Goal: Information Seeking & Learning: Learn about a topic

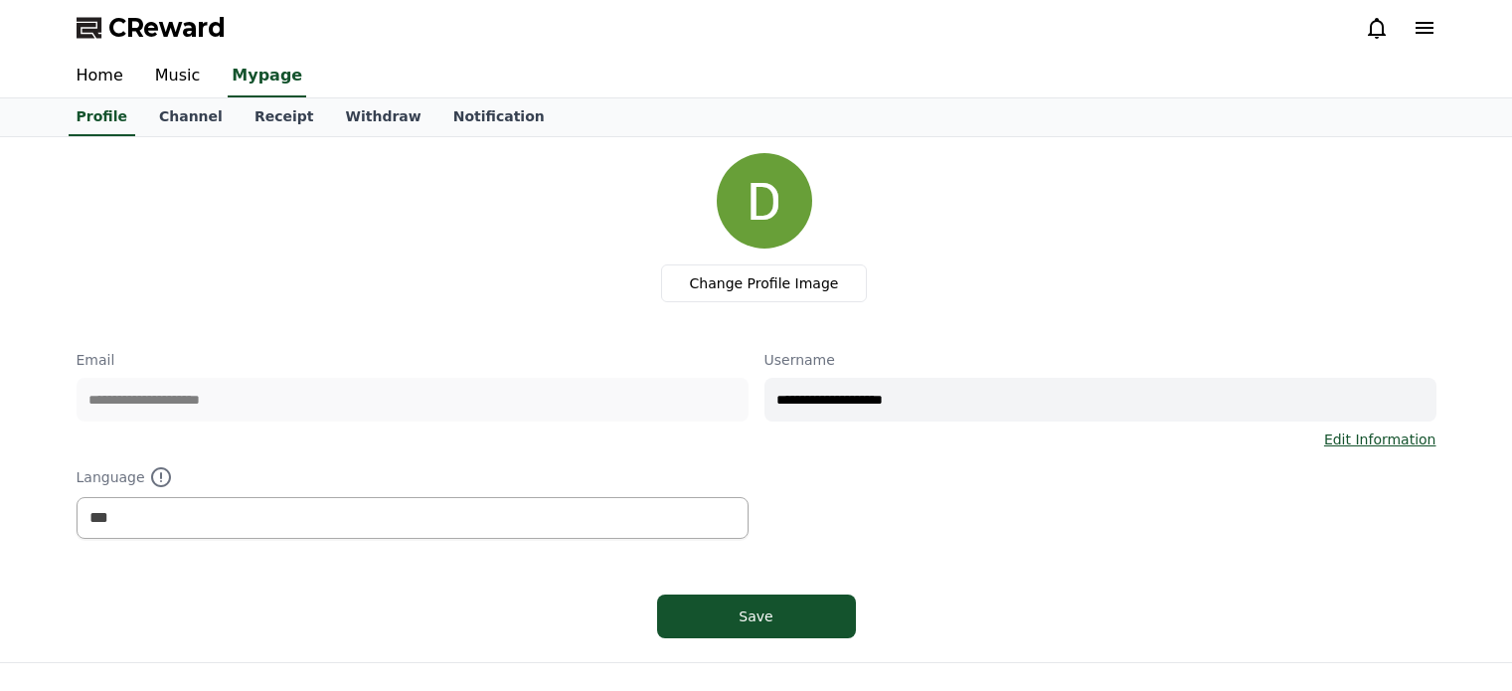
select select "**********"
click at [159, 121] on link "Channel" at bounding box center [190, 117] width 95 height 38
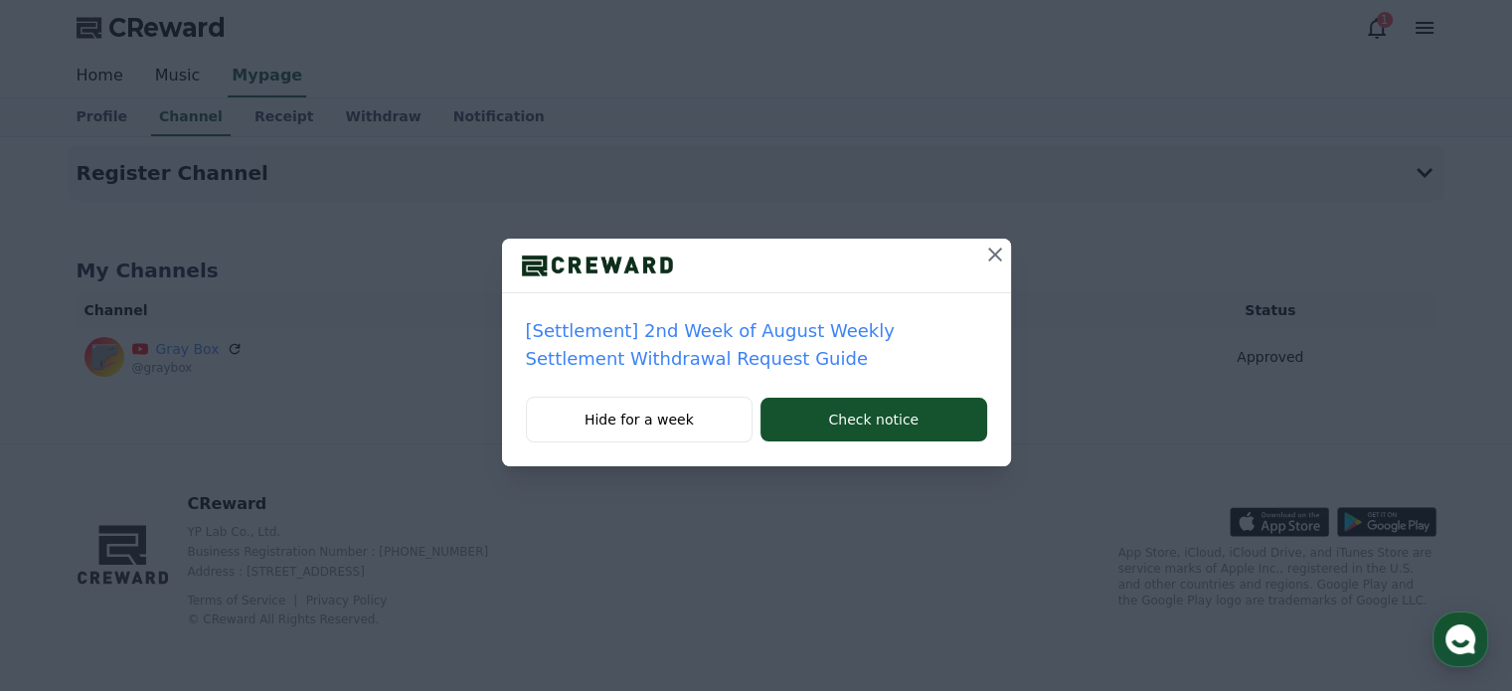
click at [999, 251] on icon at bounding box center [995, 255] width 24 height 24
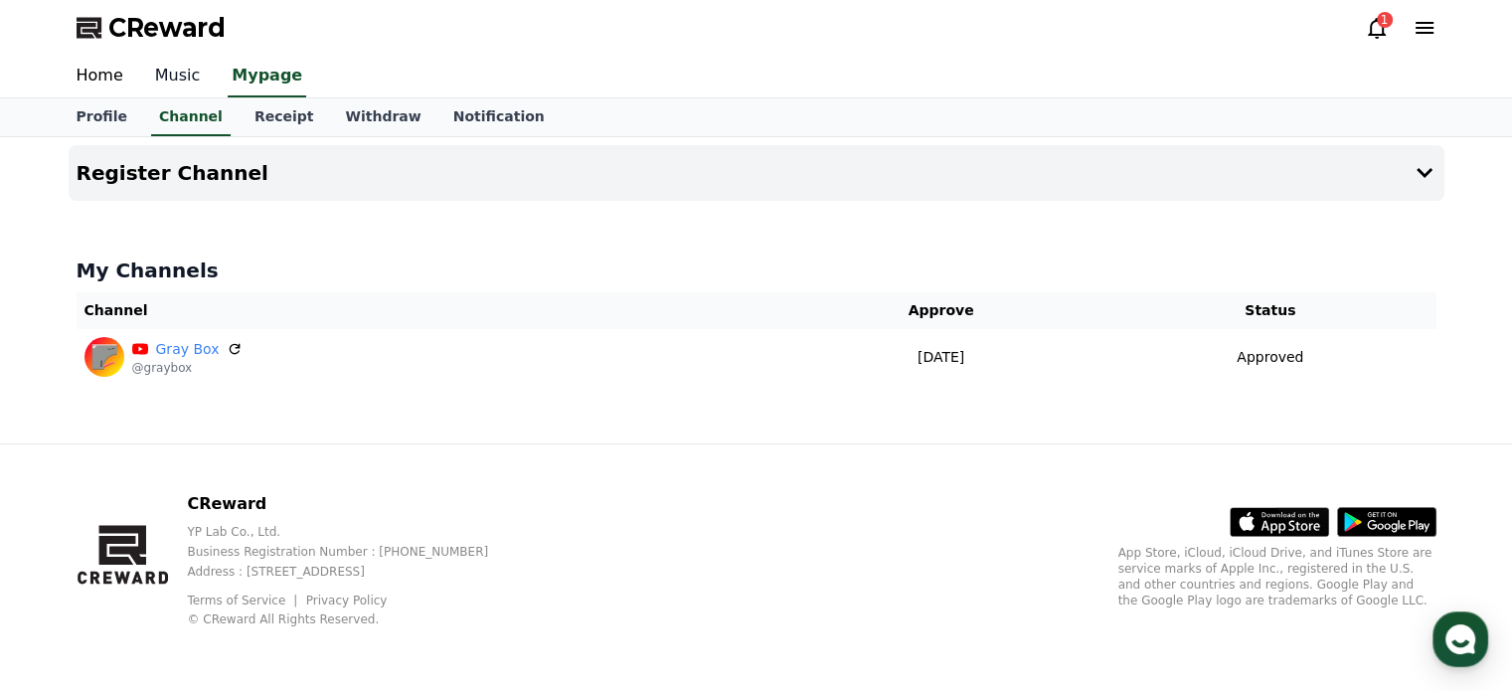
click at [156, 75] on link "Music" at bounding box center [178, 77] width 78 height 42
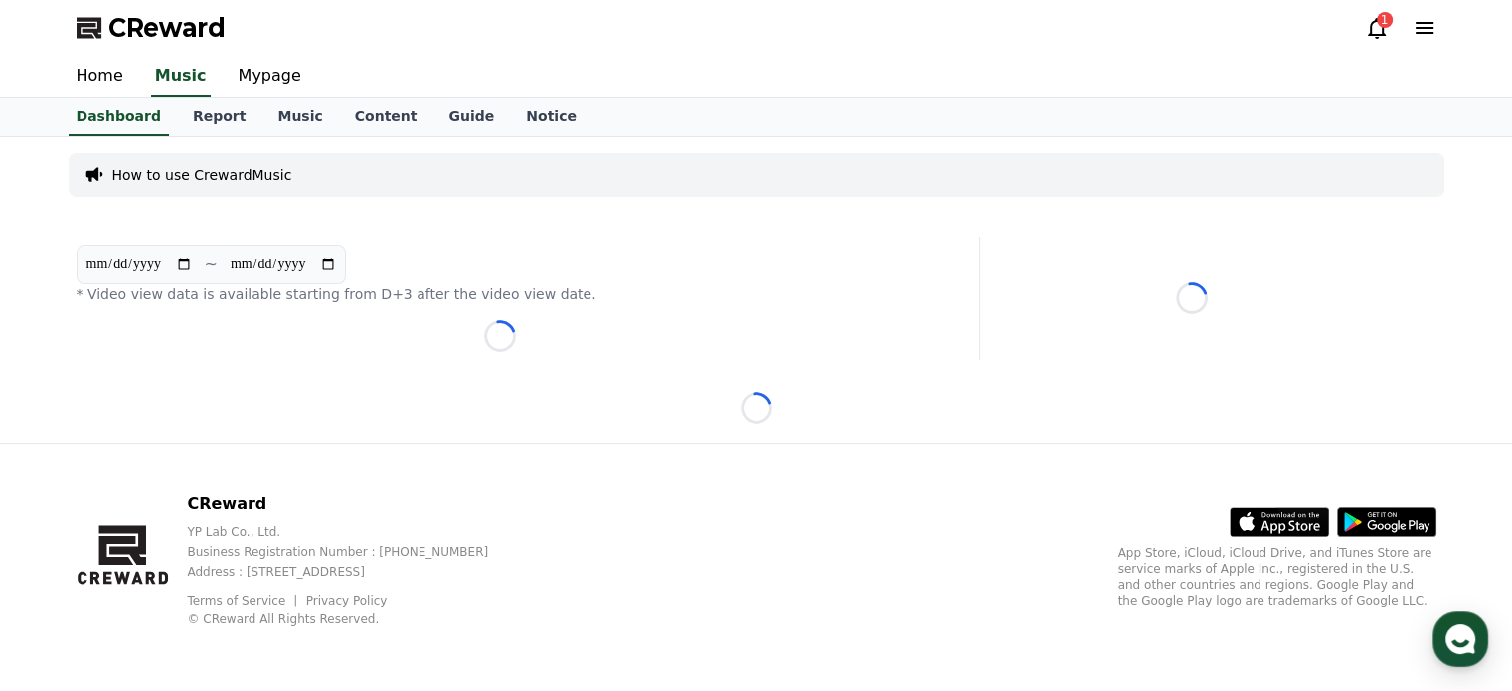
drag, startPoint x: 36, startPoint y: 254, endPoint x: 340, endPoint y: 263, distance: 304.3
click at [340, 263] on div "**********" at bounding box center [756, 290] width 1512 height 306
click at [337, 263] on input "**********" at bounding box center [283, 264] width 107 height 22
click at [183, 297] on p "* Video view data is available starting from D+3 after the video view date." at bounding box center [500, 294] width 847 height 20
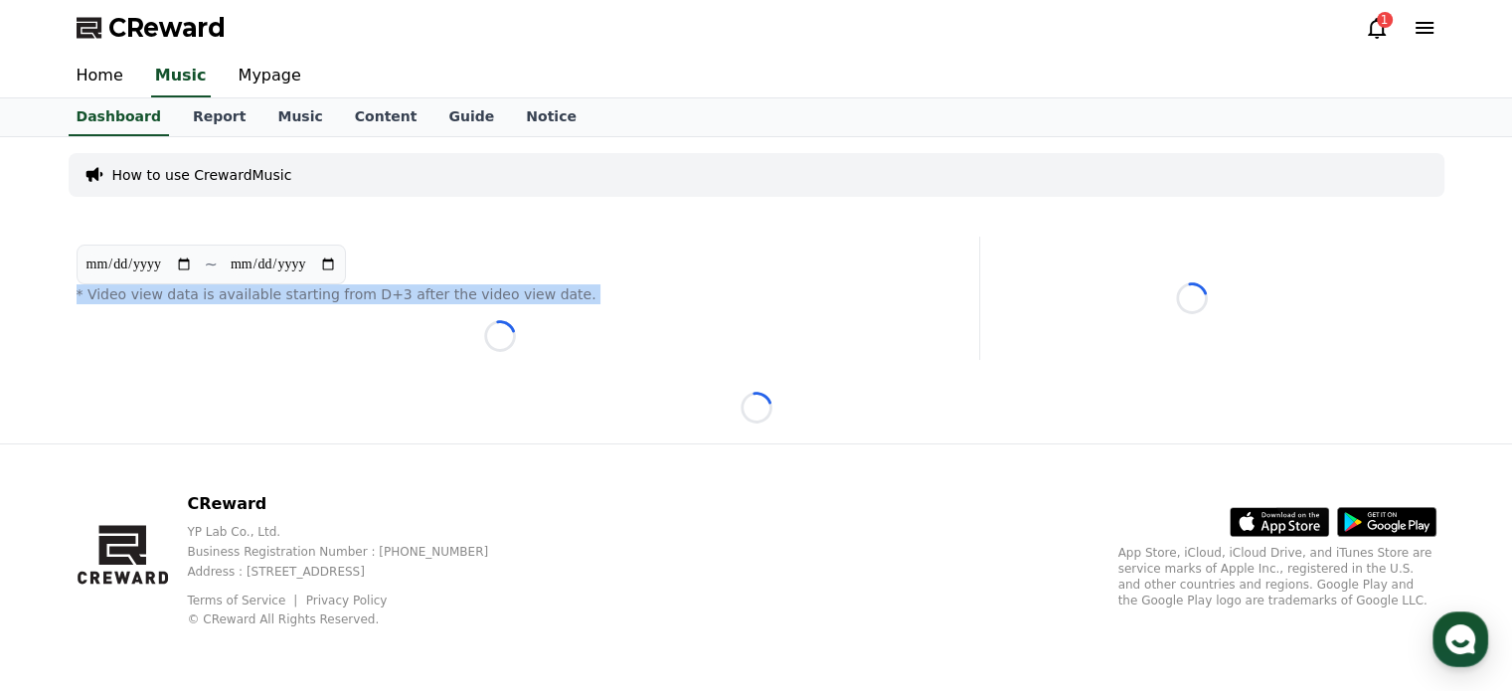
click at [183, 297] on p "* Video view data is available starting from D+3 after the video view date." at bounding box center [500, 294] width 847 height 20
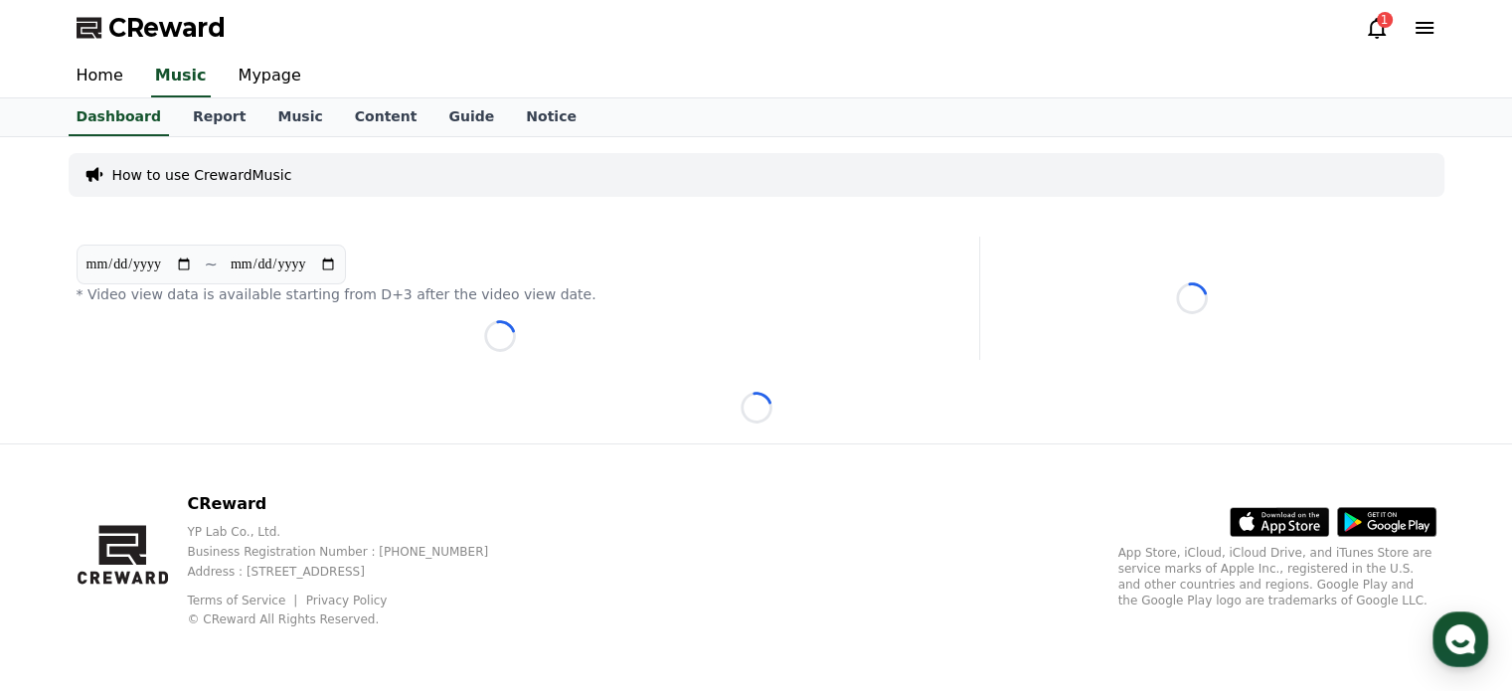
click at [445, 257] on div "**********" at bounding box center [500, 275] width 847 height 60
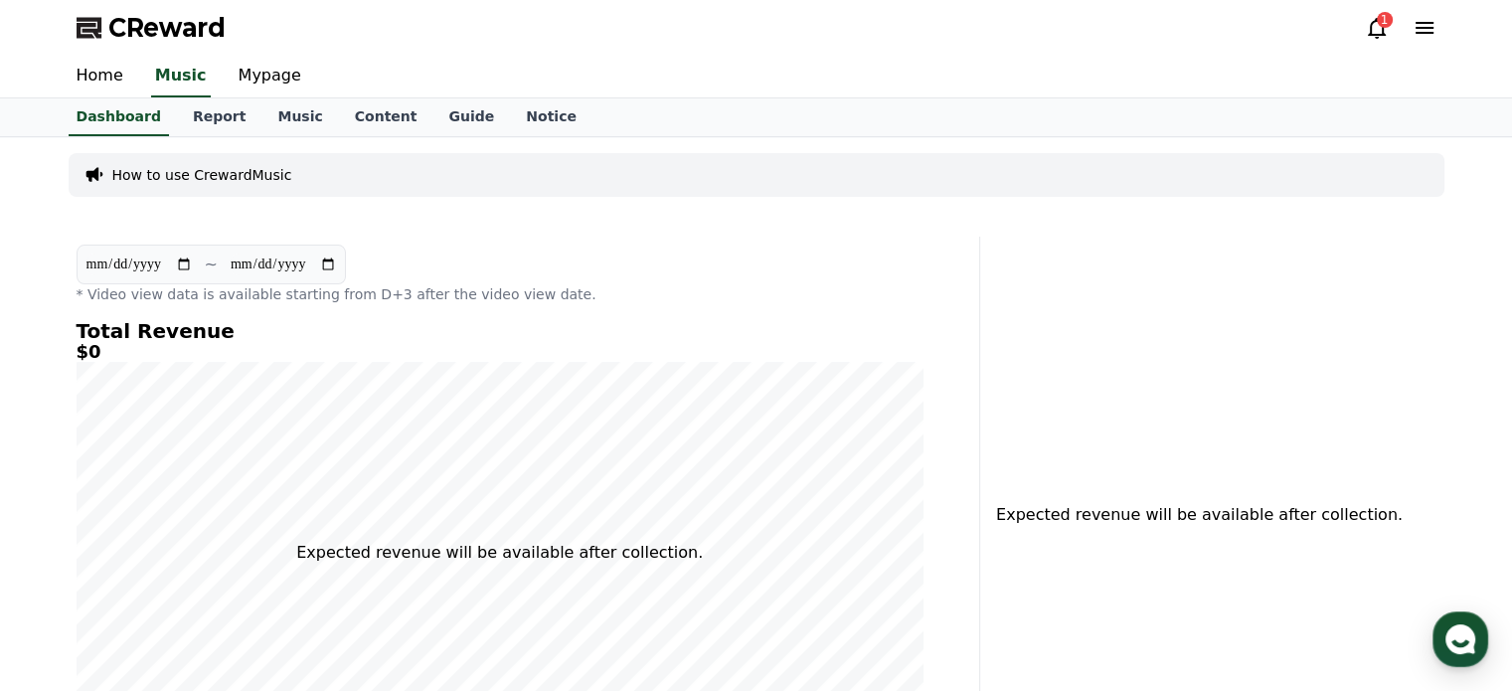
click at [511, 544] on p "Expected revenue will be available after collection." at bounding box center [499, 553] width 407 height 24
click at [1216, 520] on p "Expected revenue will be available after collection." at bounding box center [1193, 515] width 395 height 24
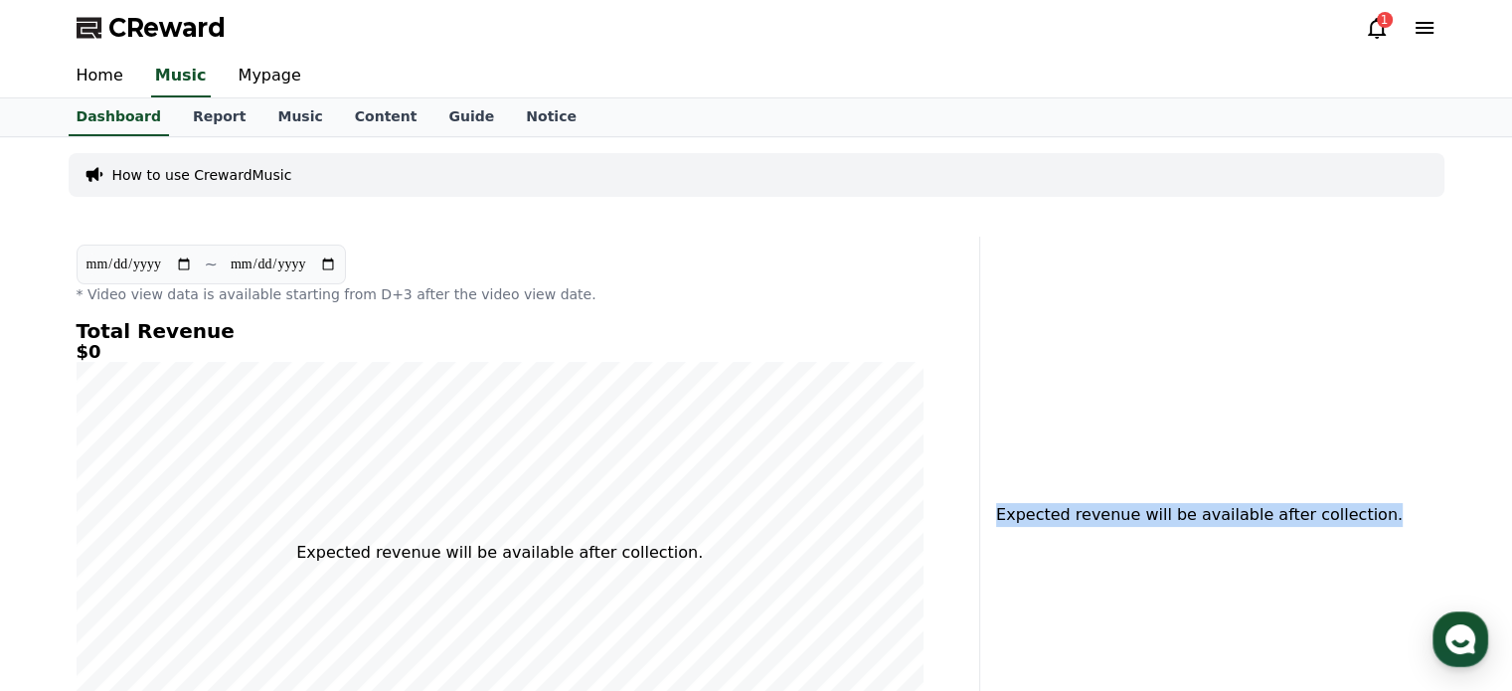
click at [1216, 520] on p "Expected revenue will be available after collection." at bounding box center [1193, 515] width 395 height 24
click at [172, 268] on input "**********" at bounding box center [138, 264] width 107 height 22
click at [194, 221] on div "**********" at bounding box center [757, 537] width 1392 height 801
click at [131, 256] on input "**********" at bounding box center [138, 264] width 107 height 22
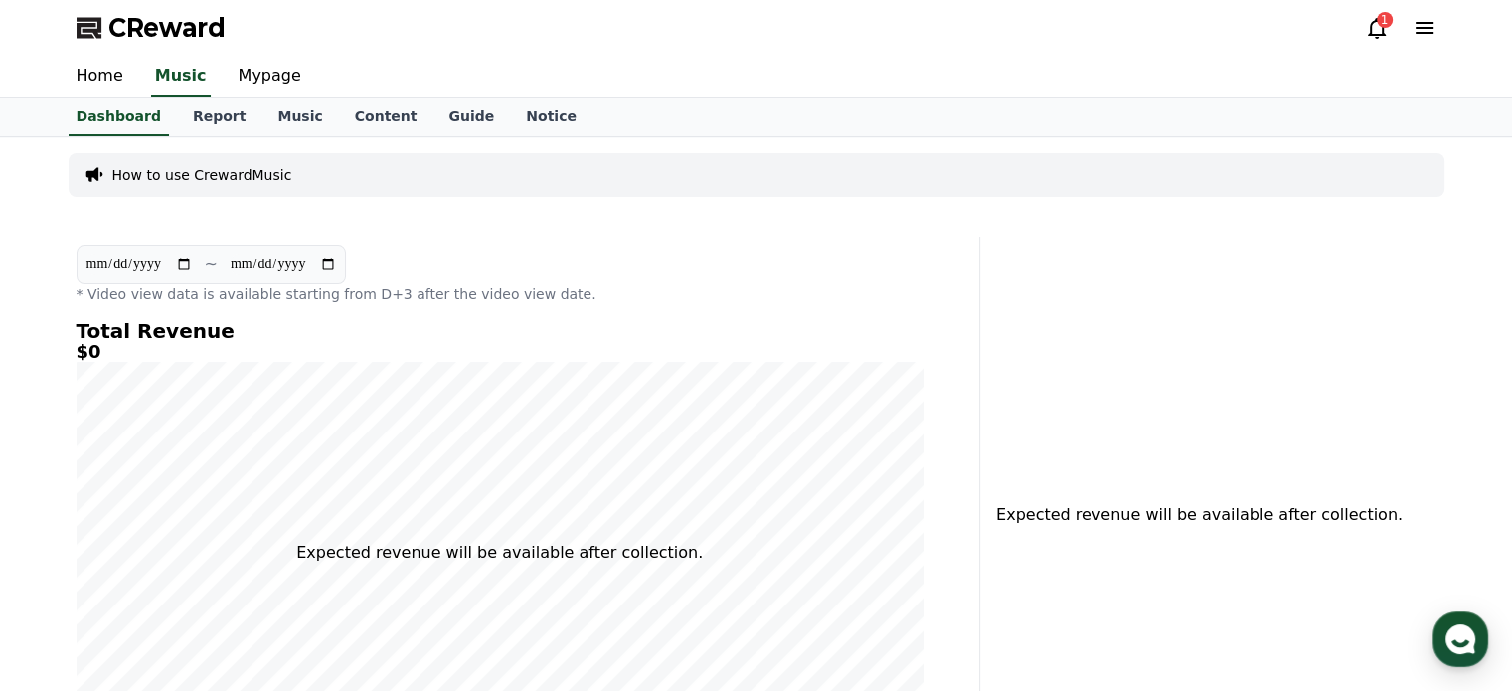
click at [131, 212] on div "**********" at bounding box center [757, 537] width 1392 height 801
click at [175, 165] on p "How to use CrewardMusic" at bounding box center [202, 175] width 180 height 20
click at [261, 107] on link "Music" at bounding box center [299, 117] width 77 height 38
click at [286, 123] on link "Music" at bounding box center [299, 117] width 61 height 38
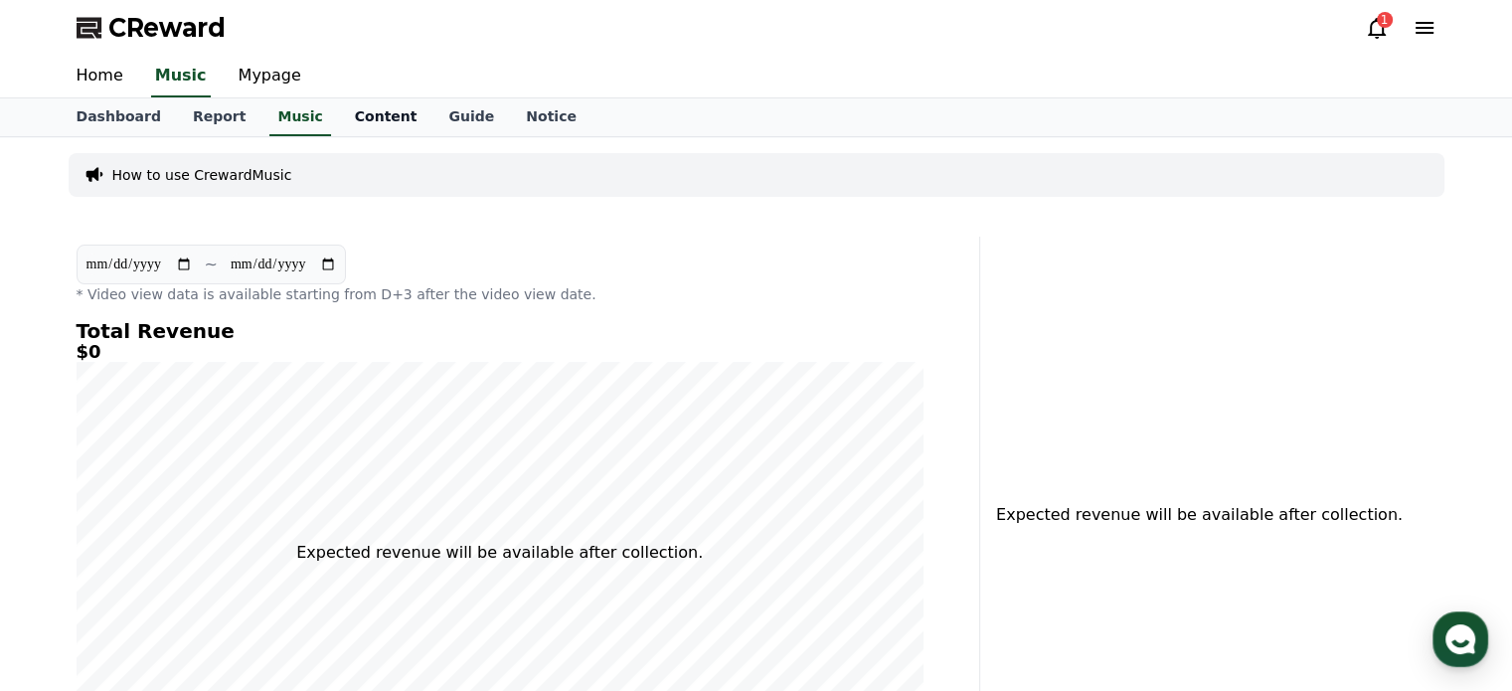
click at [339, 113] on link "Content" at bounding box center [386, 117] width 94 height 38
click at [268, 114] on link "Music" at bounding box center [299, 117] width 77 height 38
click at [353, 116] on link "Content" at bounding box center [386, 117] width 94 height 38
click at [223, 65] on link "Mypage" at bounding box center [270, 77] width 94 height 42
click at [110, 79] on link "Home" at bounding box center [100, 77] width 79 height 42
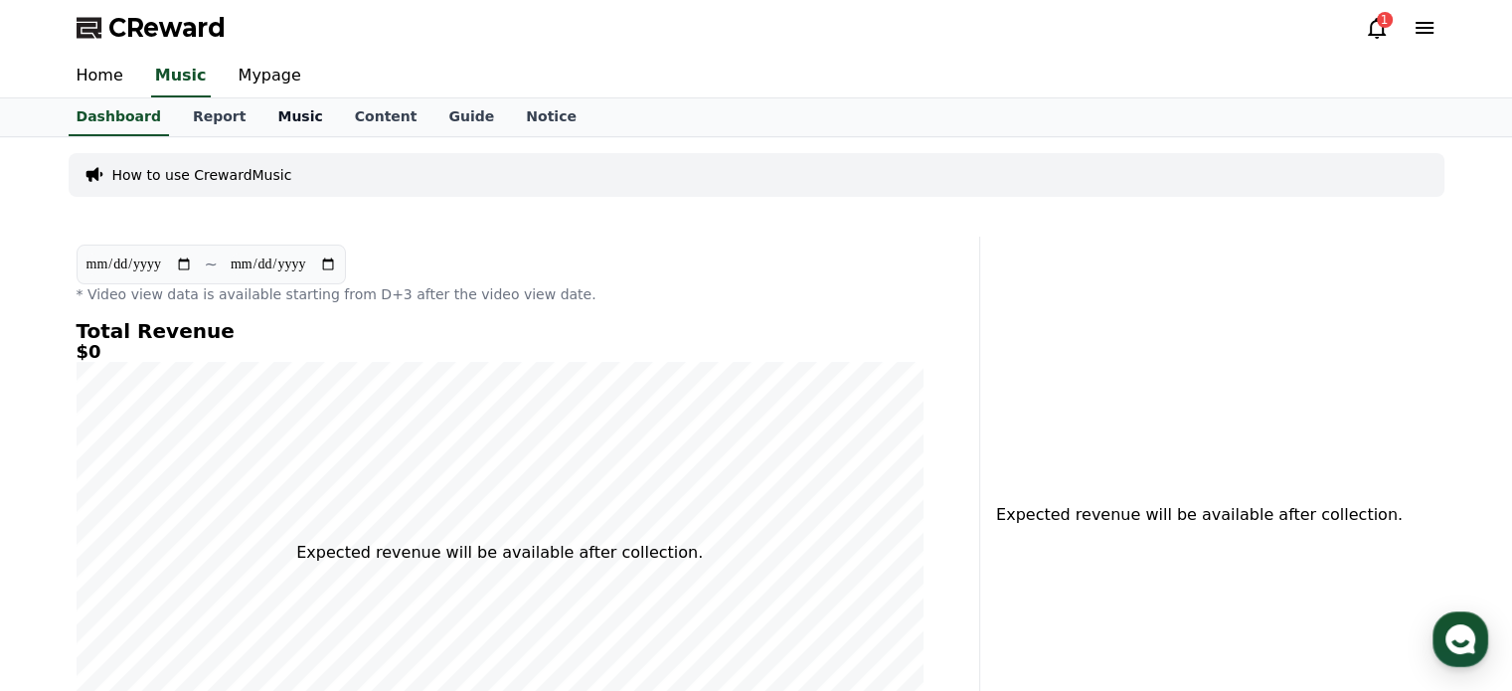
click at [261, 122] on link "Music" at bounding box center [299, 117] width 77 height 38
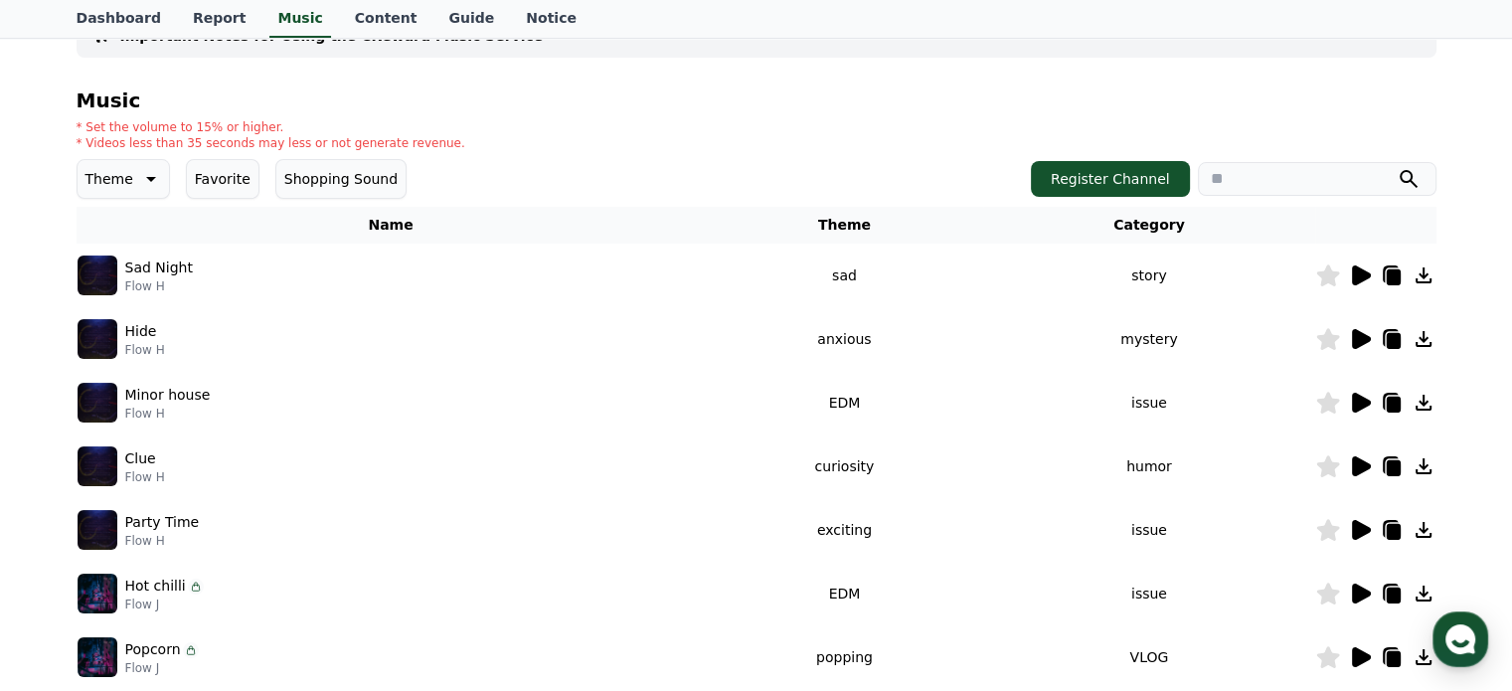
scroll to position [163, 0]
click at [1352, 273] on icon at bounding box center [1361, 275] width 19 height 20
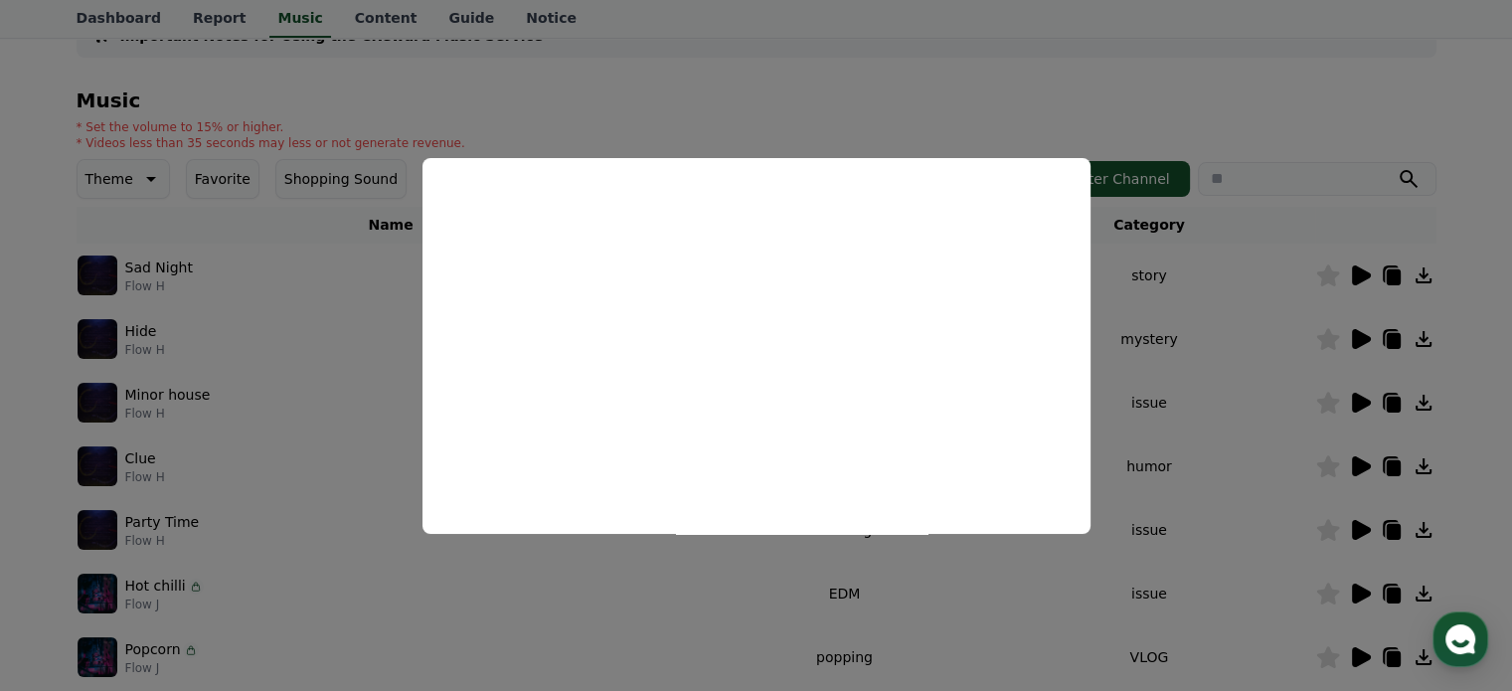
click at [1209, 309] on button "close modal" at bounding box center [756, 345] width 1512 height 691
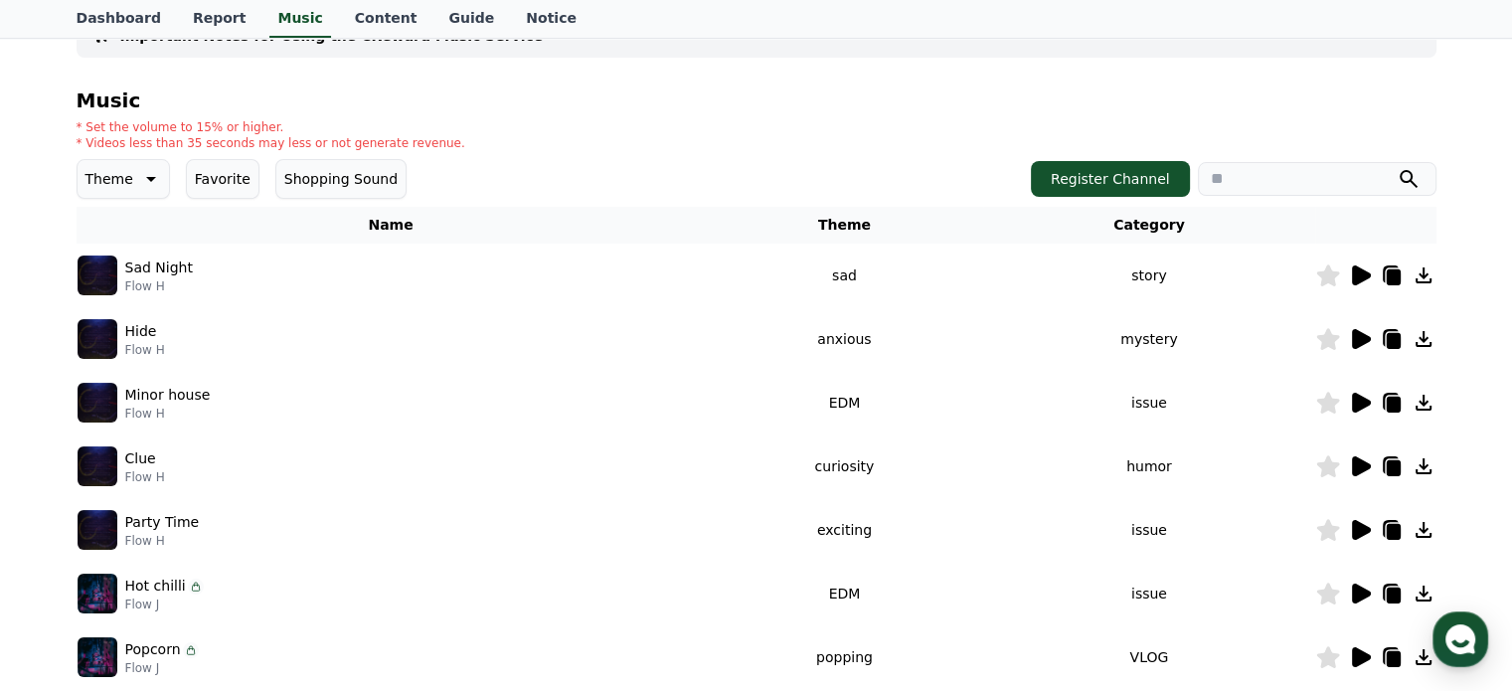
drag, startPoint x: 1351, startPoint y: 271, endPoint x: 1256, endPoint y: 133, distance: 167.3
click at [1256, 133] on div "* Set the volume to 15% or higher. * Videos less than 35 seconds may less or no…" at bounding box center [757, 135] width 1360 height 32
click at [112, 269] on img at bounding box center [98, 275] width 40 height 40
click at [1364, 274] on icon at bounding box center [1361, 275] width 19 height 20
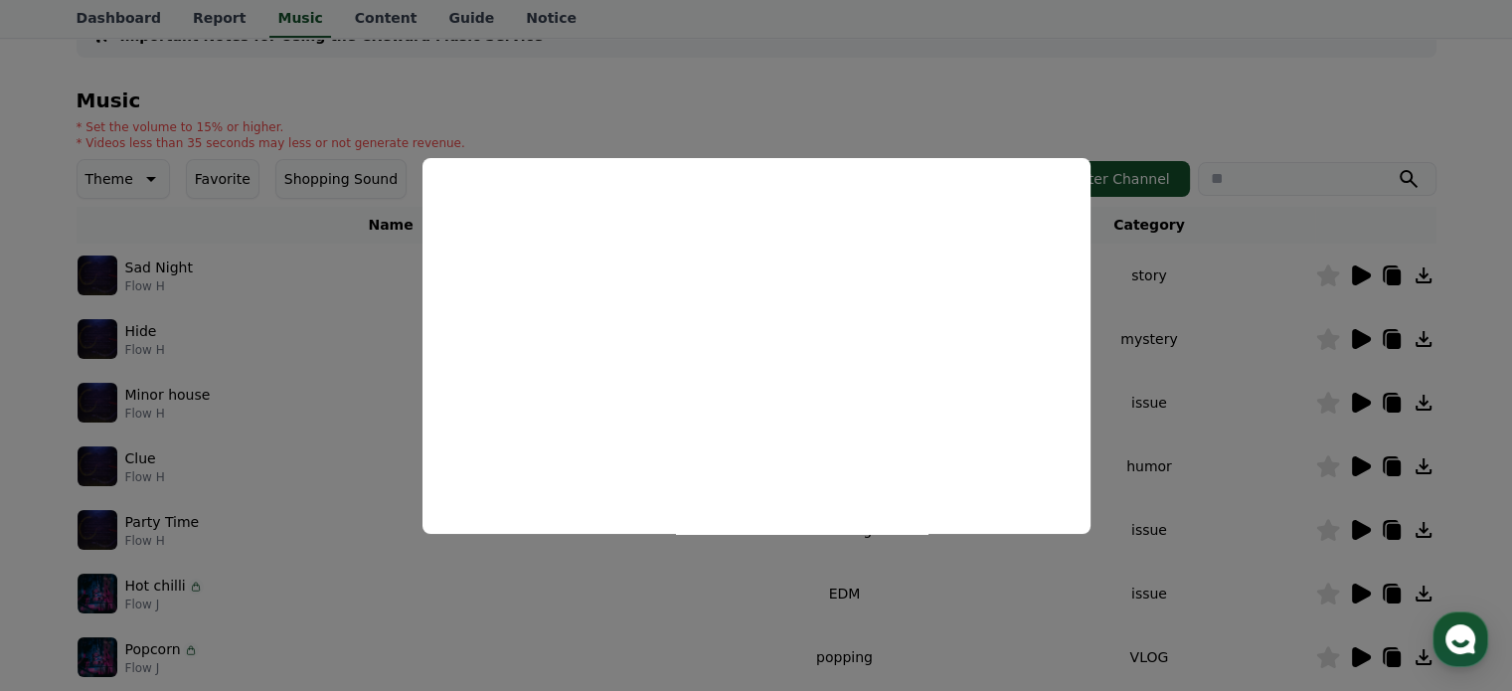
click at [1364, 274] on button "close modal" at bounding box center [756, 345] width 1512 height 691
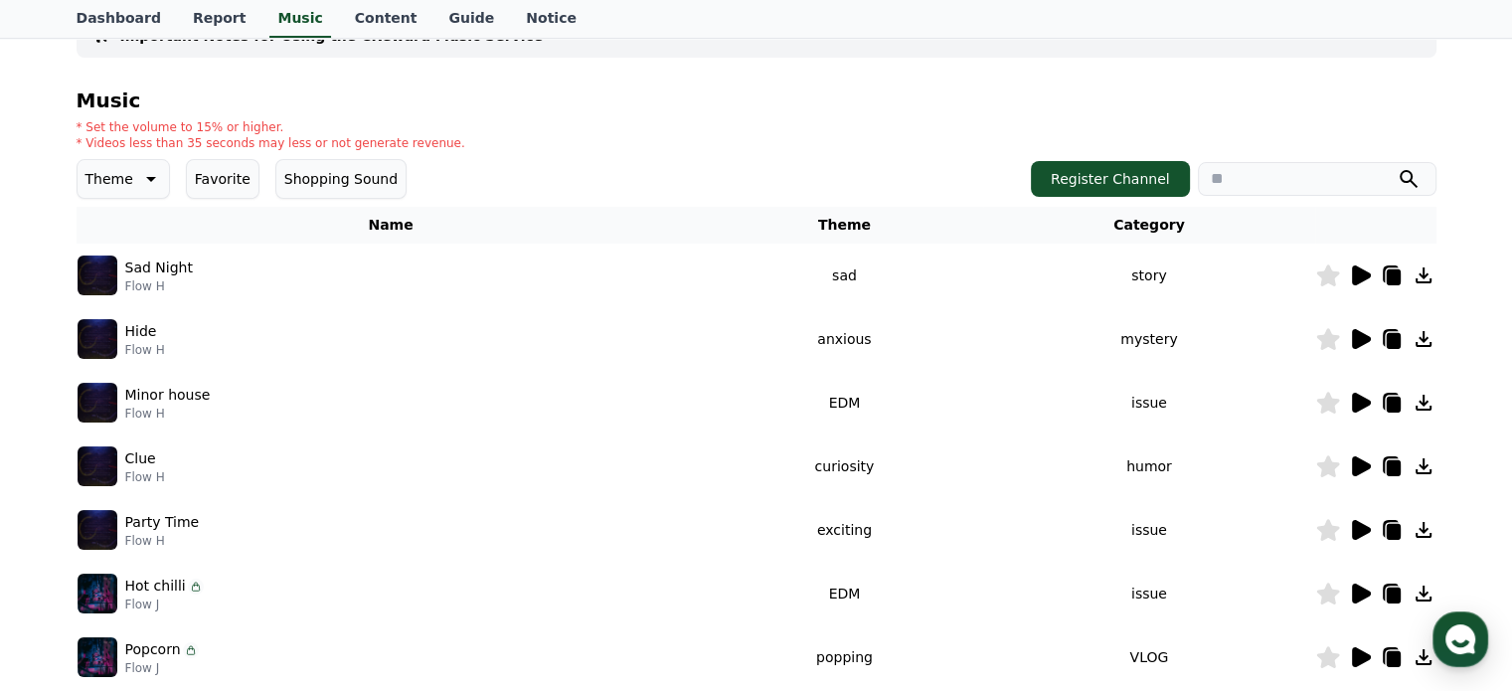
click at [1390, 283] on icon at bounding box center [1392, 275] width 24 height 24
click at [1376, 344] on div at bounding box center [1375, 339] width 119 height 24
click at [1383, 343] on icon at bounding box center [1391, 338] width 16 height 18
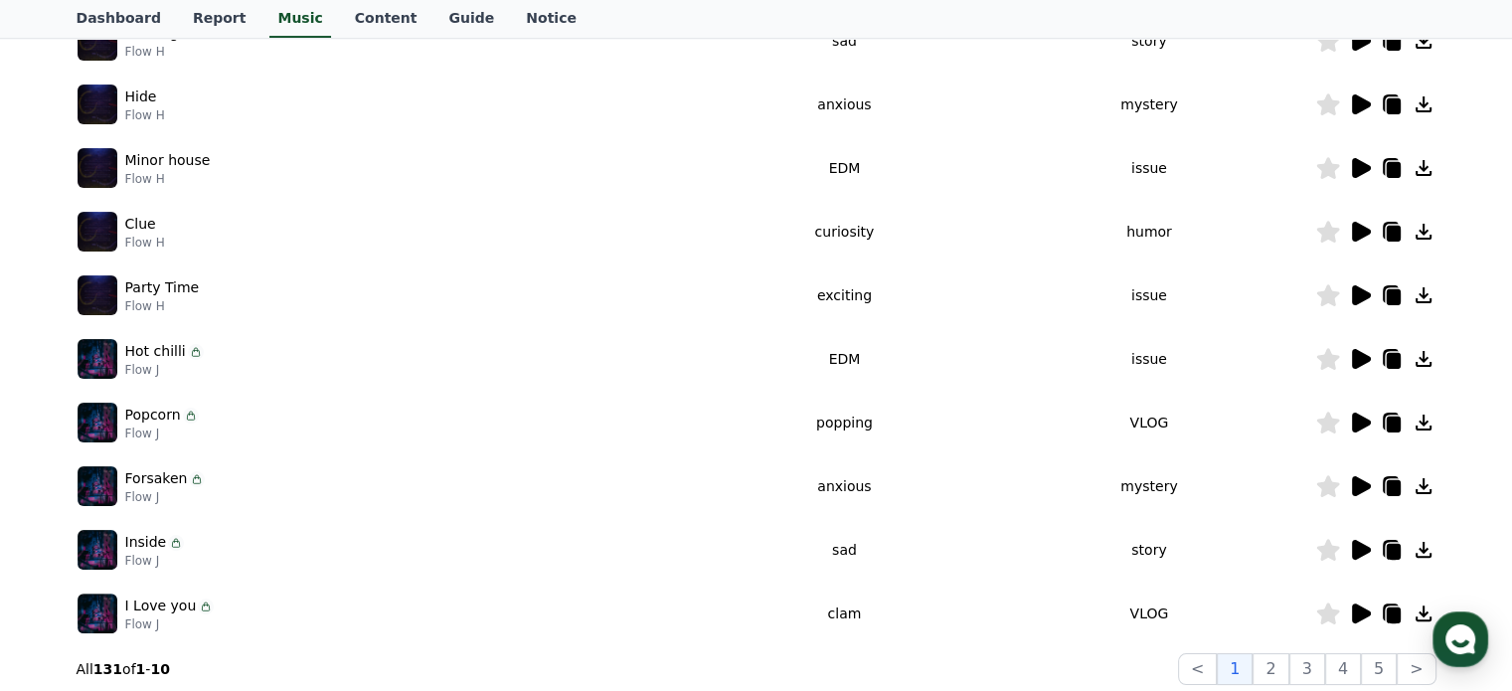
scroll to position [398, 0]
click at [1390, 357] on icon at bounding box center [1393, 361] width 14 height 16
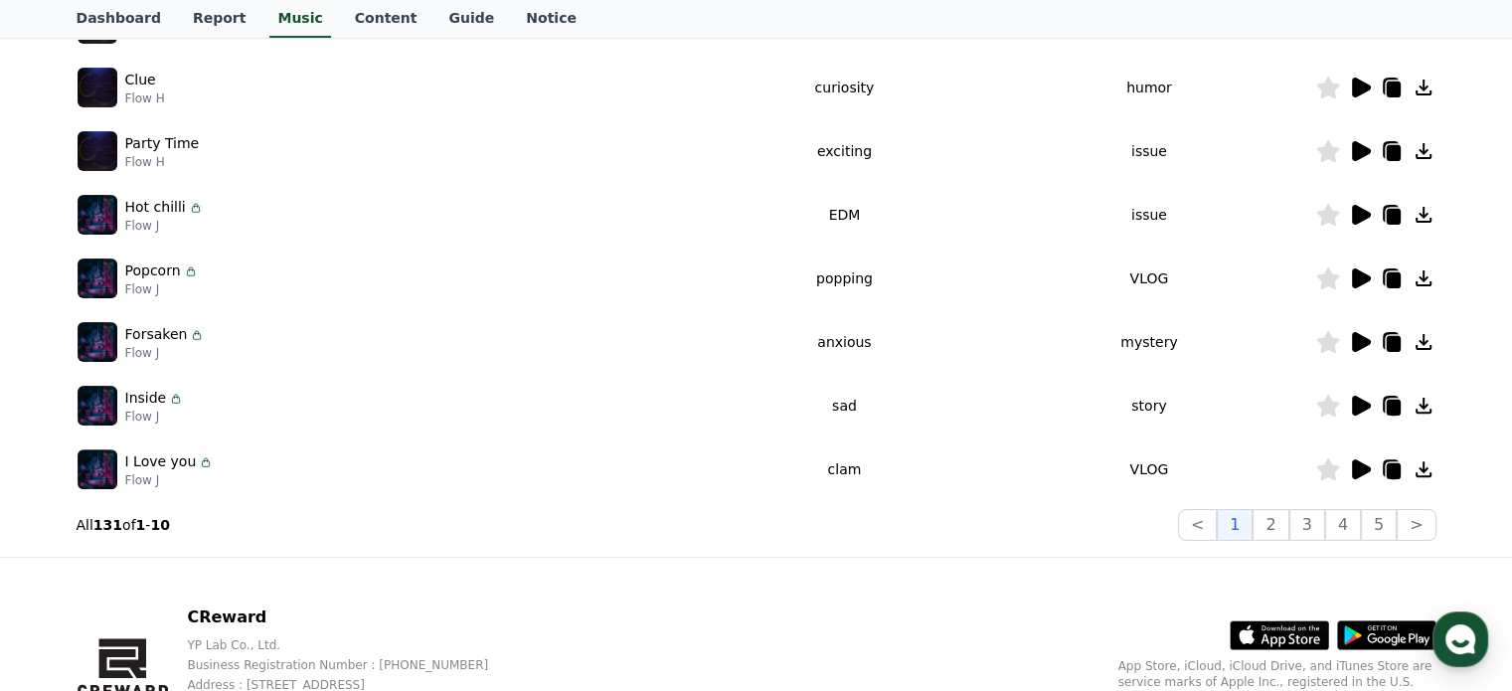
scroll to position [541, 0]
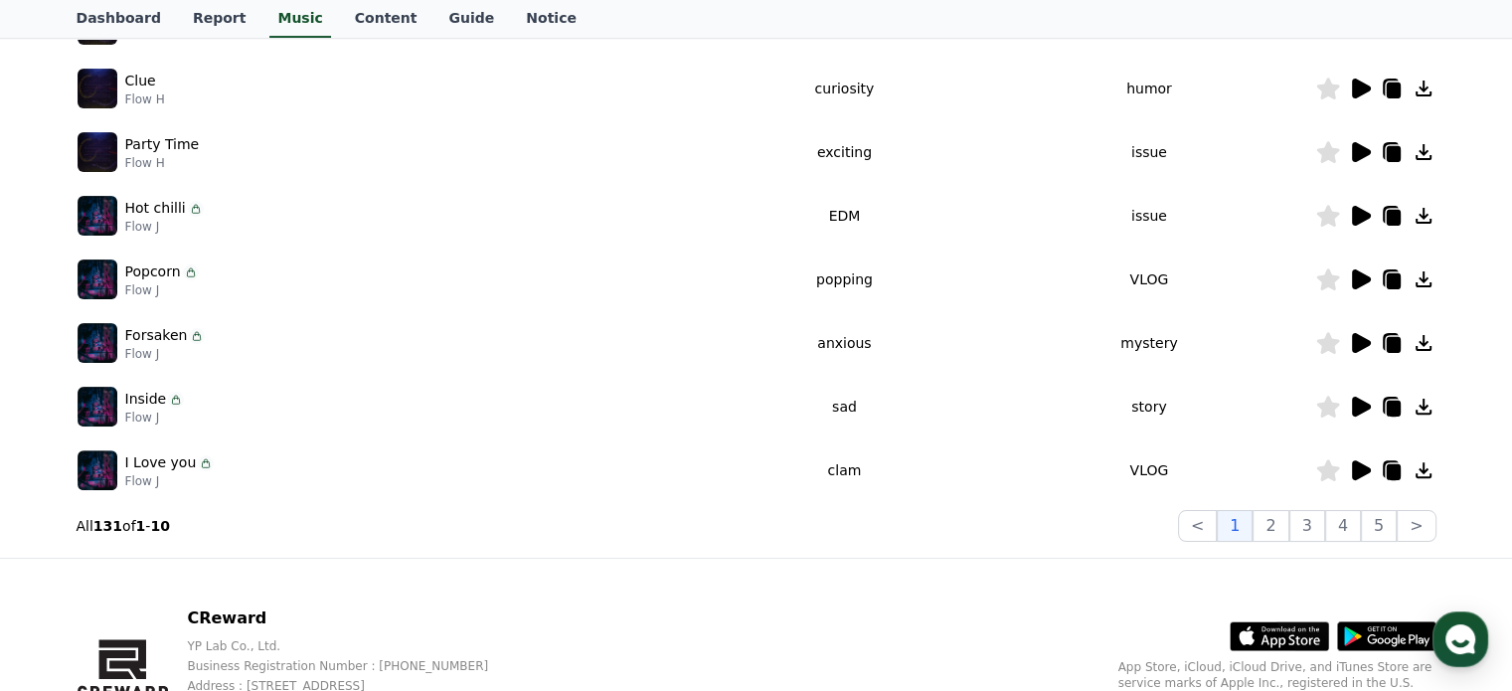
click at [1385, 406] on icon at bounding box center [1392, 407] width 24 height 24
